Goal: Navigation & Orientation: Find specific page/section

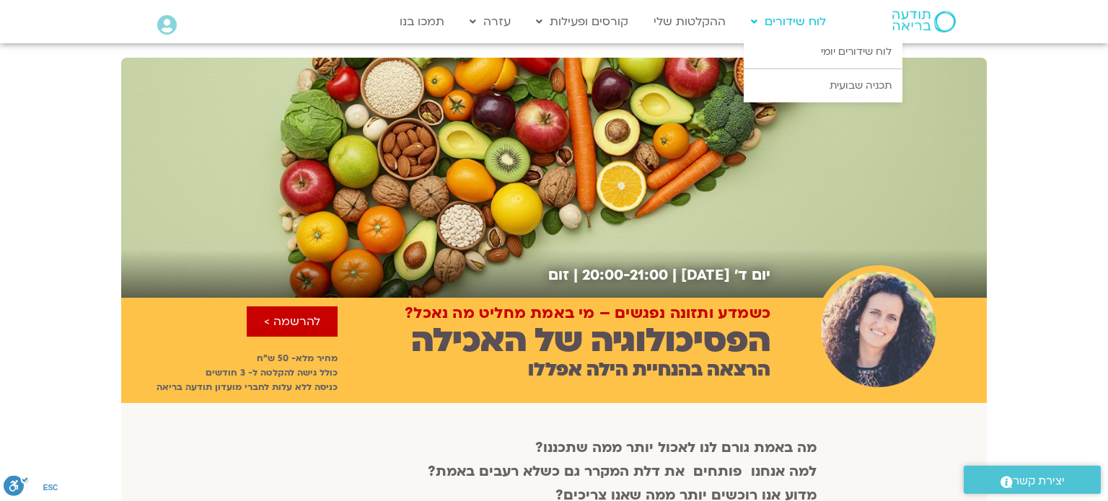
click at [806, 25] on link "לוח שידורים" at bounding box center [788, 21] width 89 height 27
click at [830, 48] on link "לוח שידורים יומי" at bounding box center [823, 51] width 159 height 33
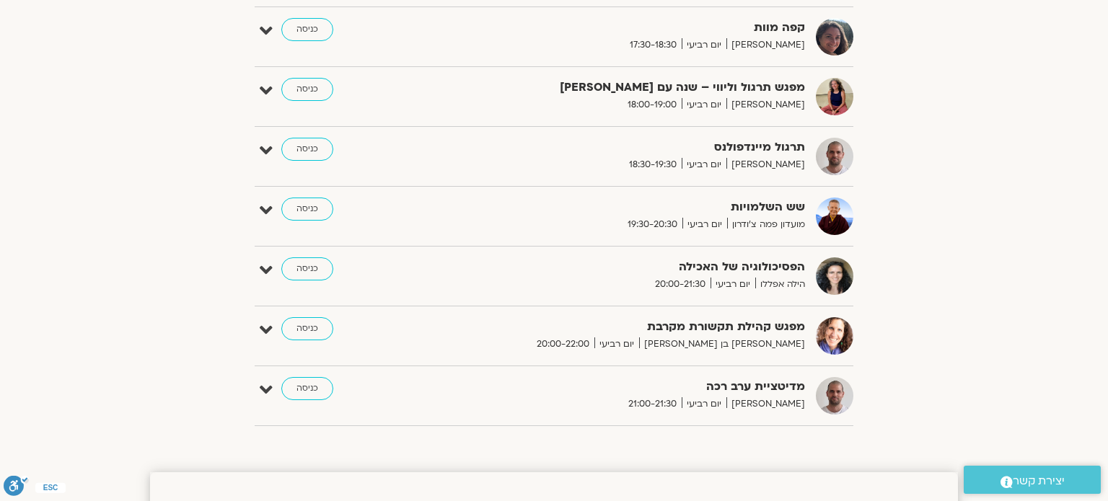
scroll to position [1183, 0]
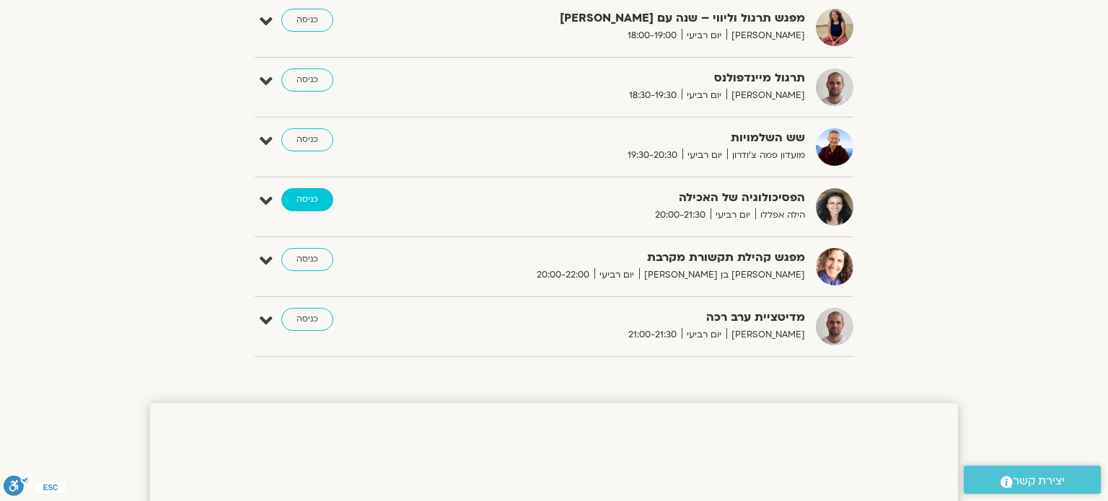
click at [316, 196] on link "כניסה" at bounding box center [307, 199] width 52 height 23
